Goal: Information Seeking & Learning: Learn about a topic

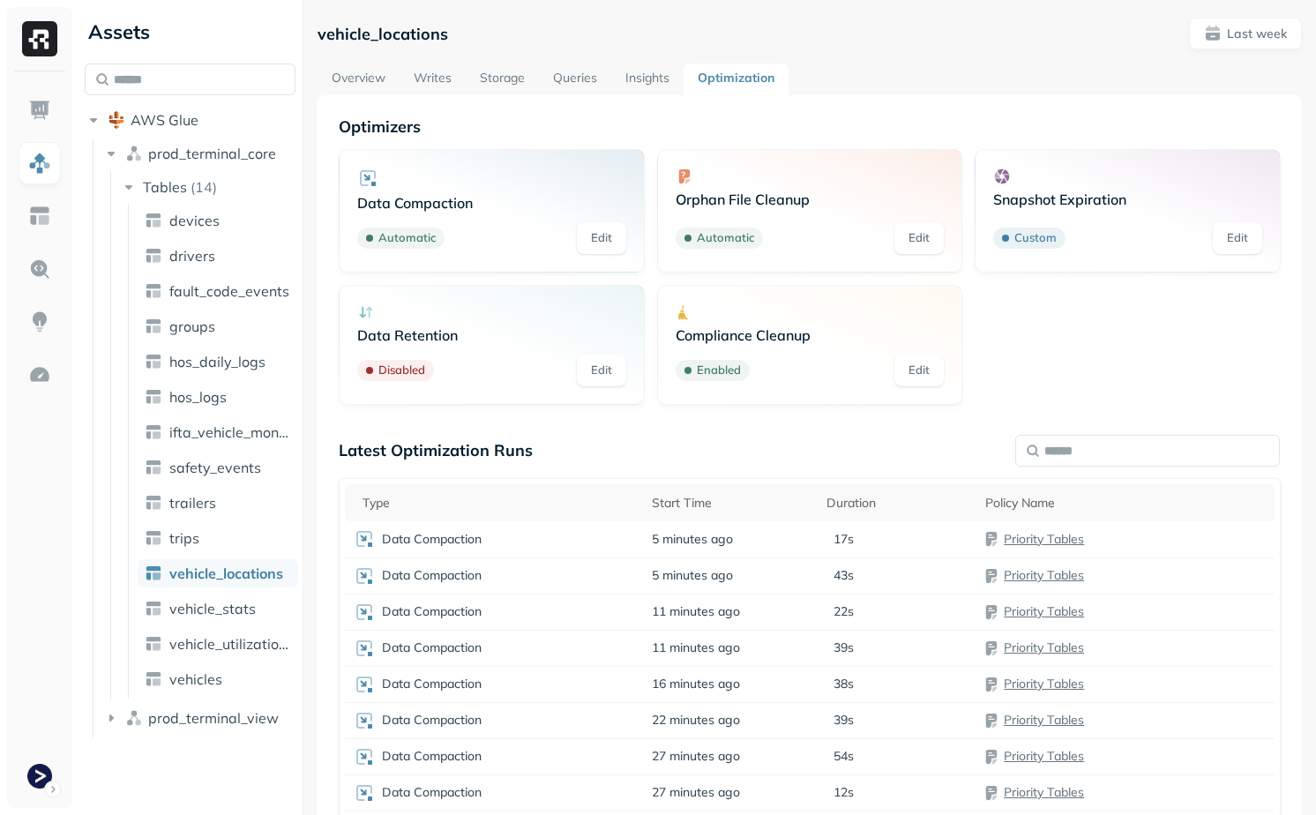
click at [499, 86] on link "Storage" at bounding box center [502, 80] width 73 height 32
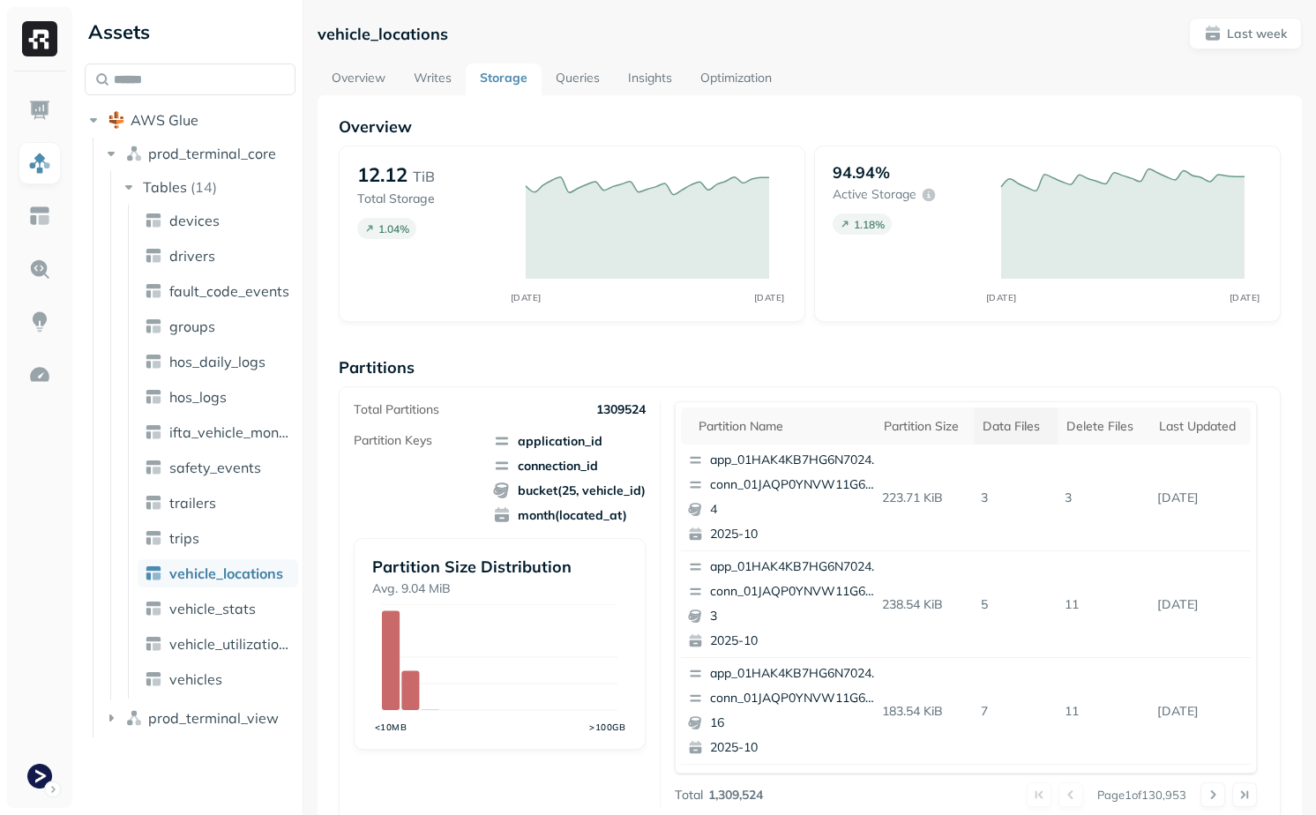
click at [1006, 425] on div "Data Files" at bounding box center [1016, 426] width 66 height 17
click at [986, 498] on p "676" at bounding box center [1019, 498] width 100 height 31
click at [1097, 486] on p "0" at bounding box center [1111, 498] width 86 height 31
drag, startPoint x: 1098, startPoint y: 497, endPoint x: 939, endPoint y: 499, distance: 159.7
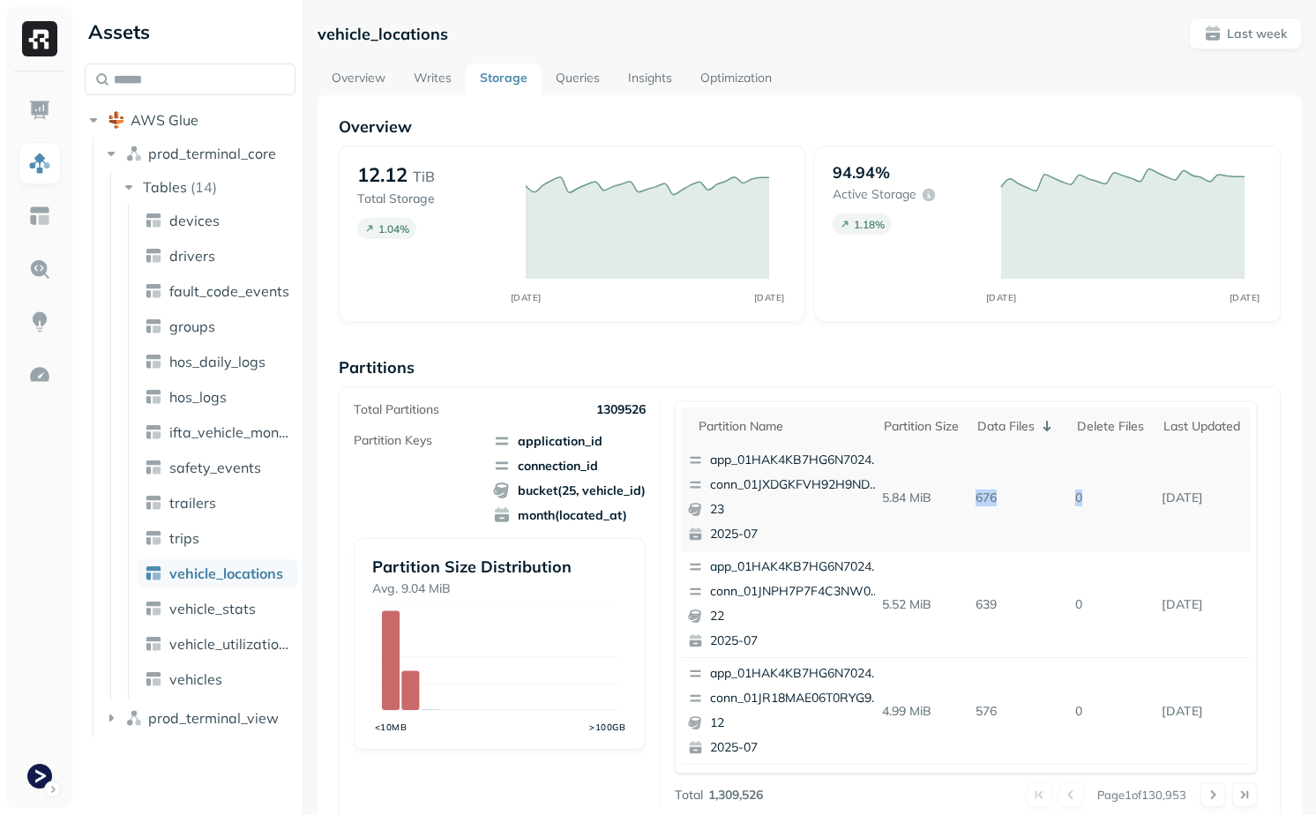
click at [939, 499] on tr "app_01HAK4KB7HG6N7024210G3S8D5 conn_01JXDGKFVH92H9ND7V8348A8Z1 23 2025-07 5.84 …" at bounding box center [966, 498] width 570 height 107
click at [976, 522] on td "676" at bounding box center [1019, 498] width 100 height 107
drag, startPoint x: 864, startPoint y: 503, endPoint x: 1010, endPoint y: 503, distance: 146.4
click at [1010, 503] on tr "app_01HAK4KB7HG6N7024210G3S8D5 conn_01JXDGKFVH92H9ND7V8348A8Z1 23 2025-07 5.84 …" at bounding box center [966, 498] width 570 height 107
drag, startPoint x: 1087, startPoint y: 496, endPoint x: 878, endPoint y: 505, distance: 209.3
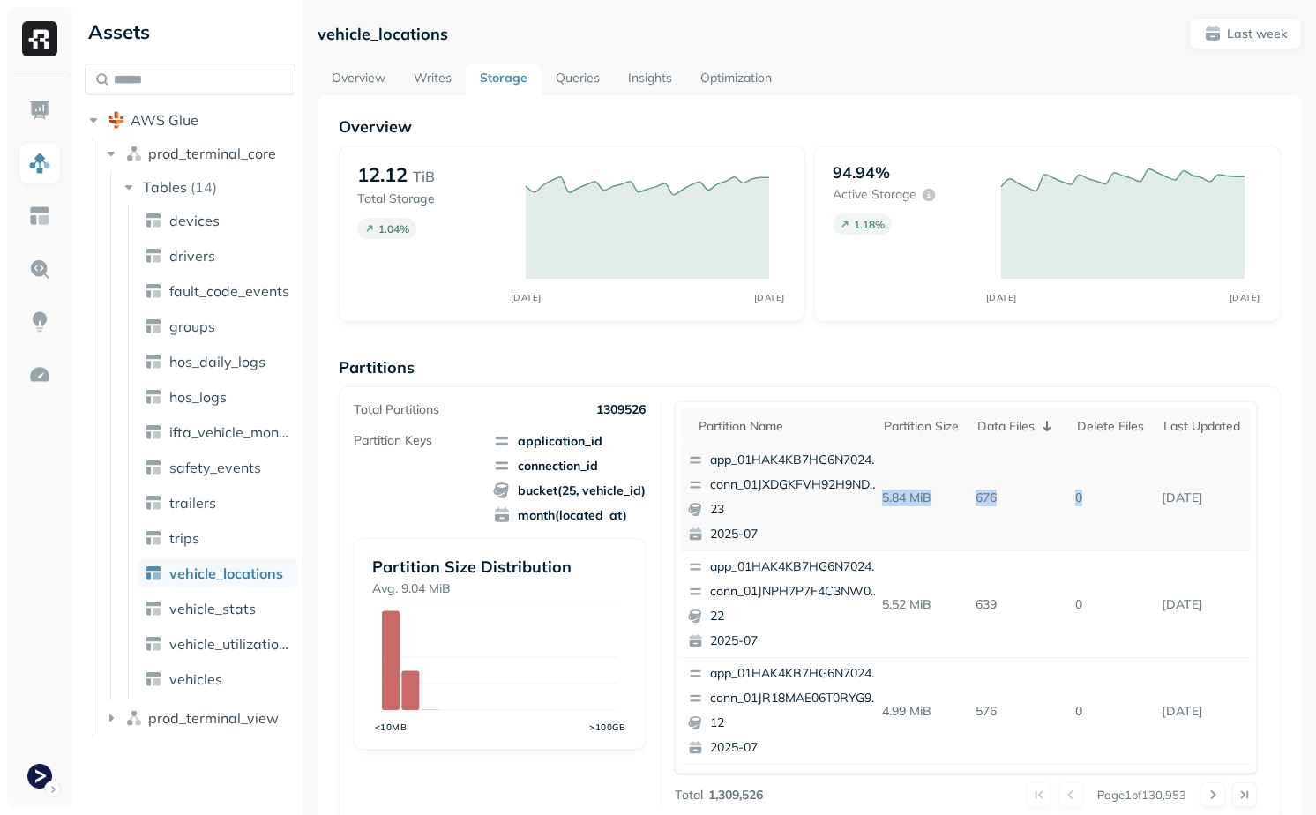
click at [878, 505] on tr "app_01HAK4KB7HG6N7024210G3S8D5 conn_01JXDGKFVH92H9ND7V8348A8Z1 23 2025-07 5.84 …" at bounding box center [966, 498] width 570 height 107
click at [908, 499] on p "5.84 MiB" at bounding box center [922, 498] width 94 height 31
